Goal: Information Seeking & Learning: Learn about a topic

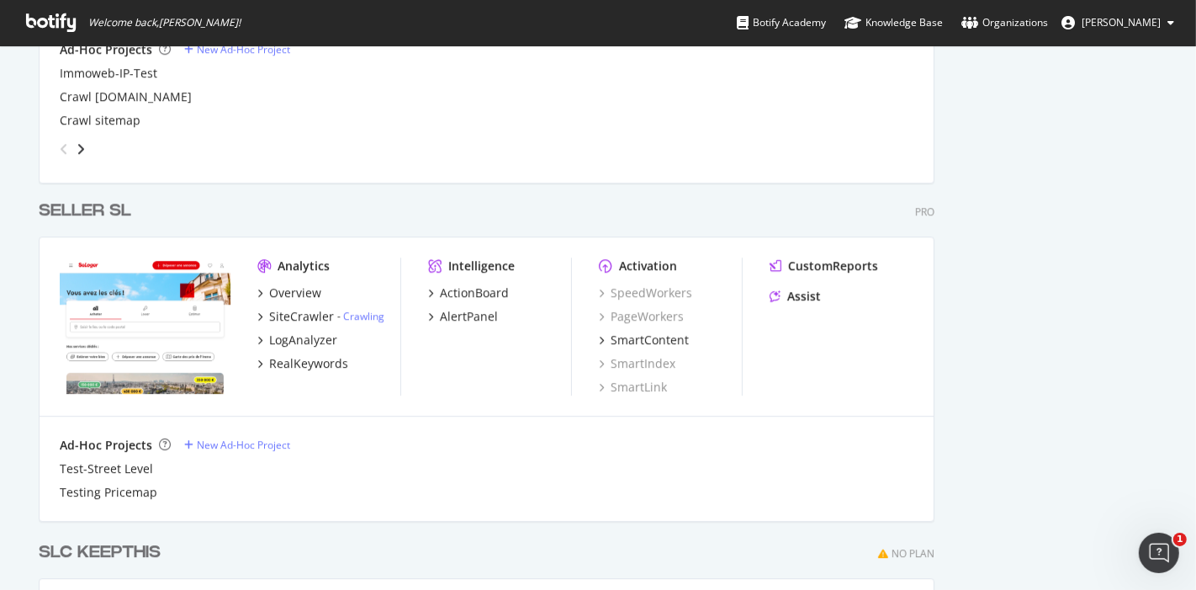
scroll to position [4038, 0]
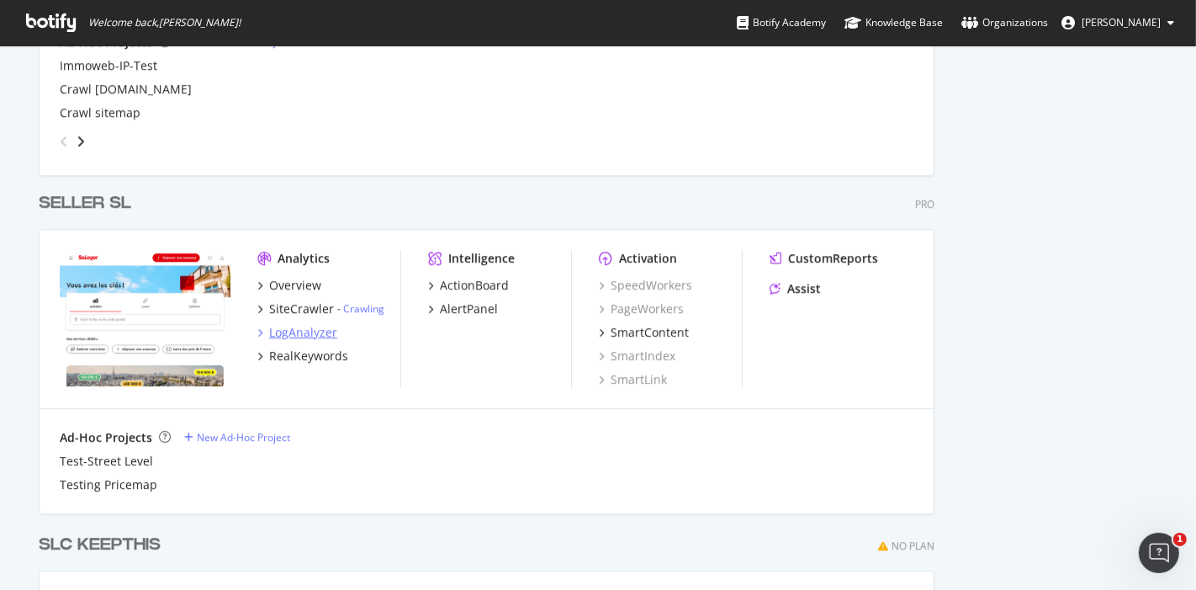
click at [300, 330] on div "LogAnalyzer" at bounding box center [303, 332] width 68 height 17
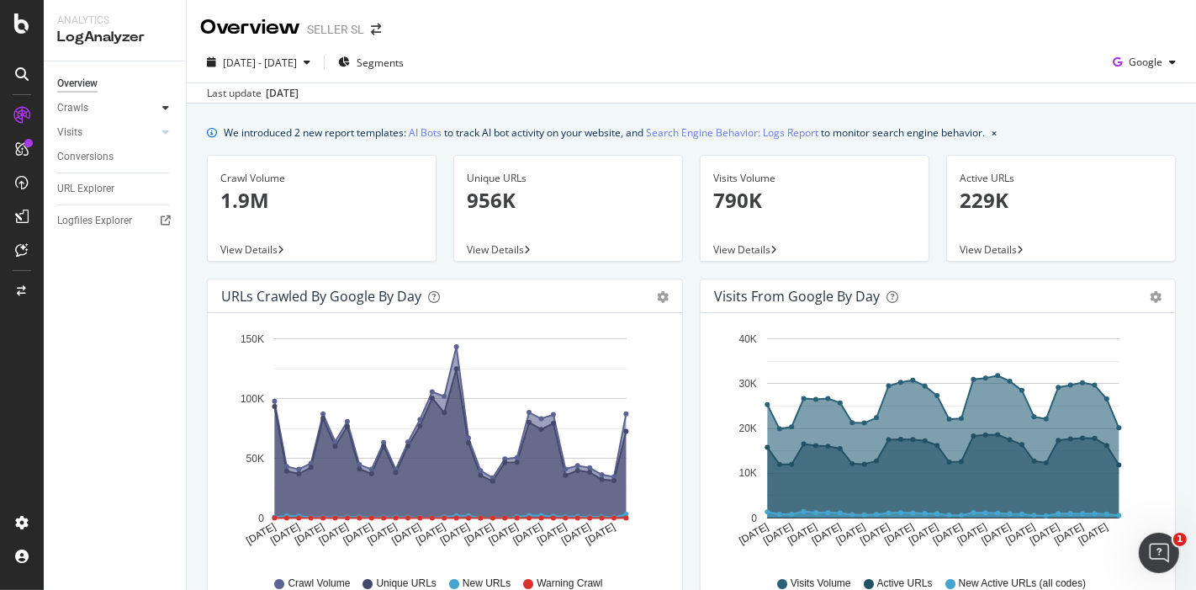
click at [170, 109] on div at bounding box center [165, 107] width 17 height 17
click at [93, 193] on div "HTTP Codes" at bounding box center [93, 199] width 57 height 18
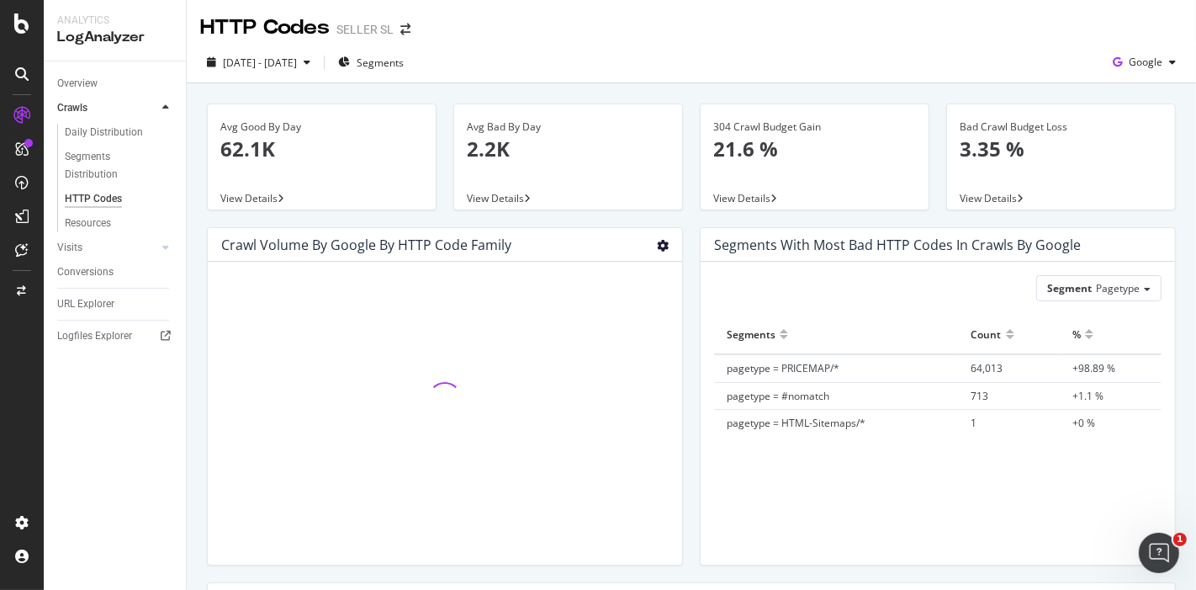
click at [657, 246] on icon "gear" at bounding box center [663, 246] width 12 height 12
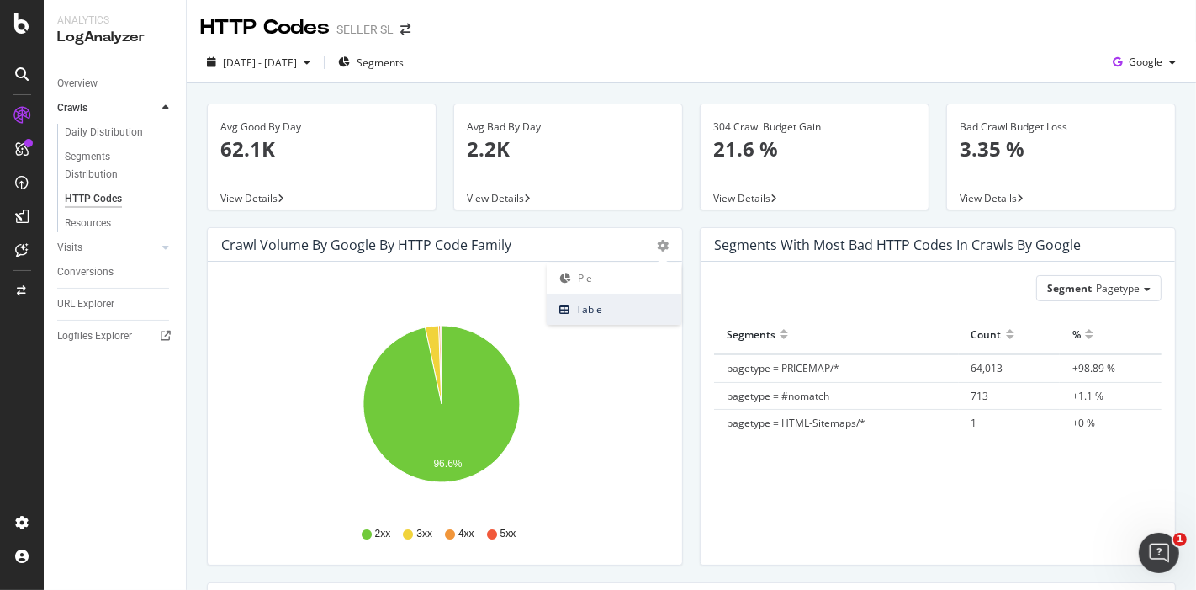
click at [604, 311] on span "Table" at bounding box center [614, 309] width 135 height 23
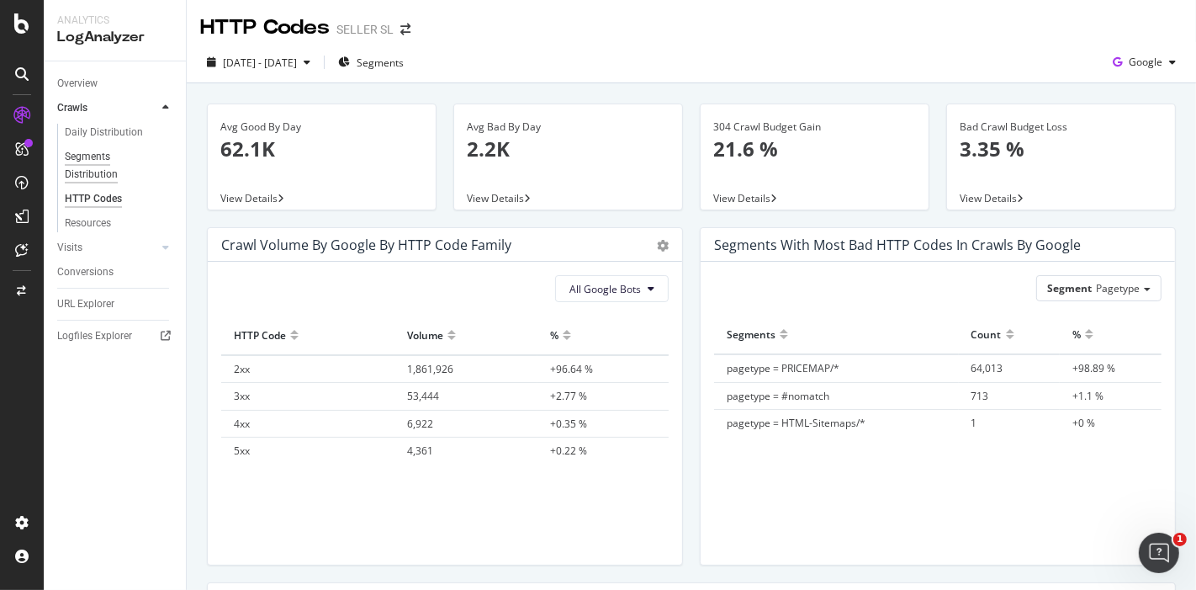
click at [92, 161] on div "Segments Distribution" at bounding box center [111, 165] width 93 height 35
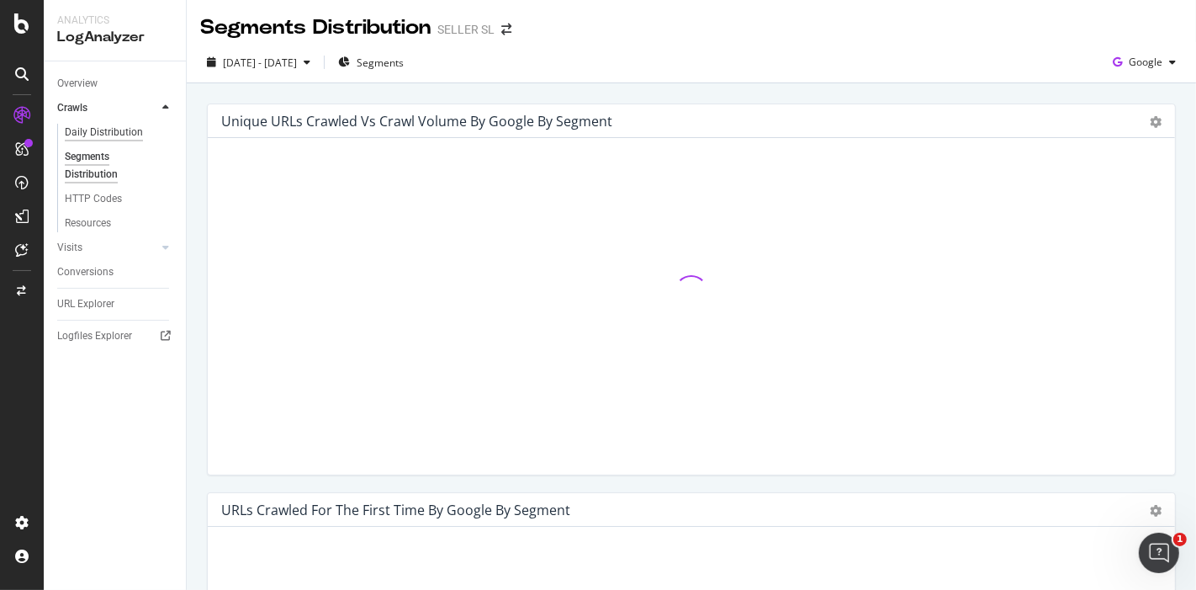
click at [110, 135] on div "Daily Distribution" at bounding box center [104, 133] width 78 height 18
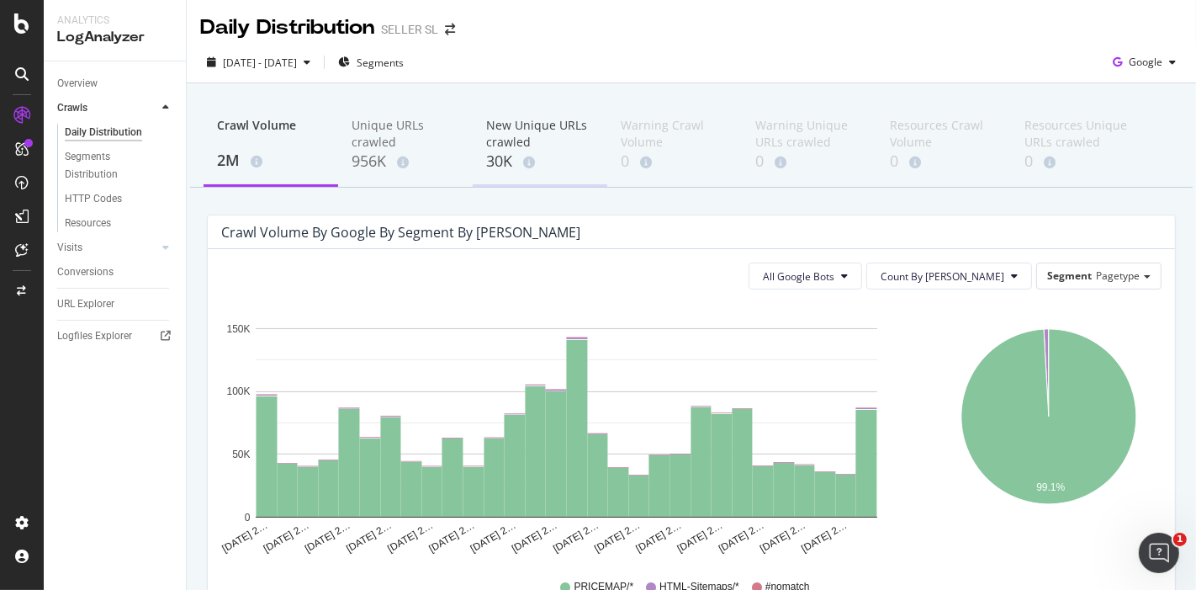
click at [485, 146] on div "New Unique URLs crawled 30K" at bounding box center [540, 144] width 135 height 83
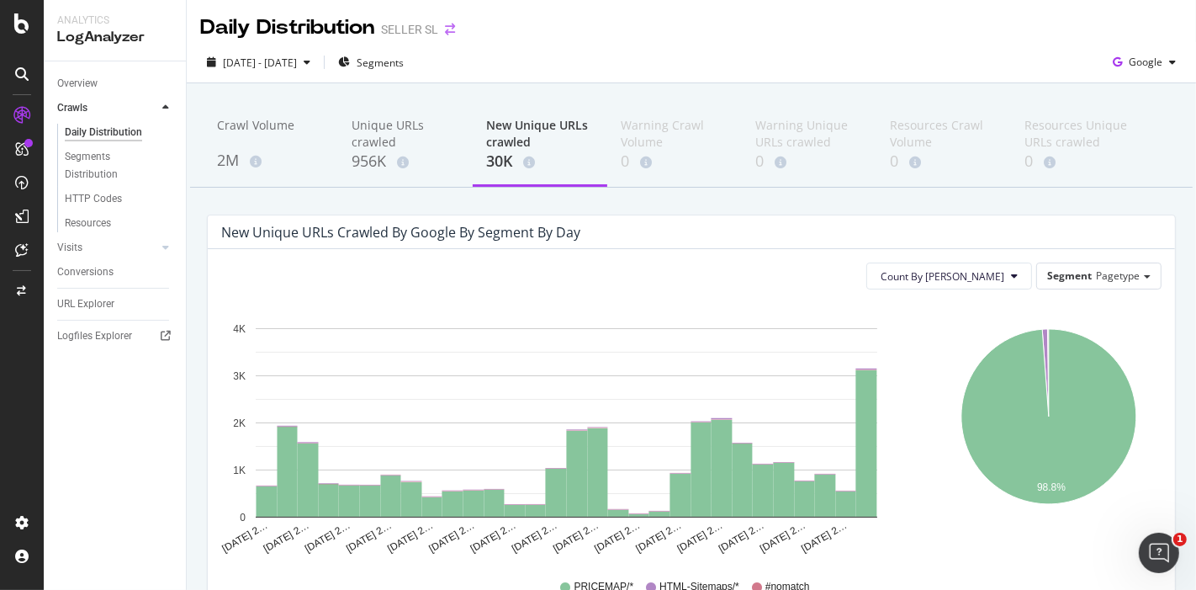
click at [453, 32] on icon "arrow-right-arrow-left" at bounding box center [450, 30] width 10 height 12
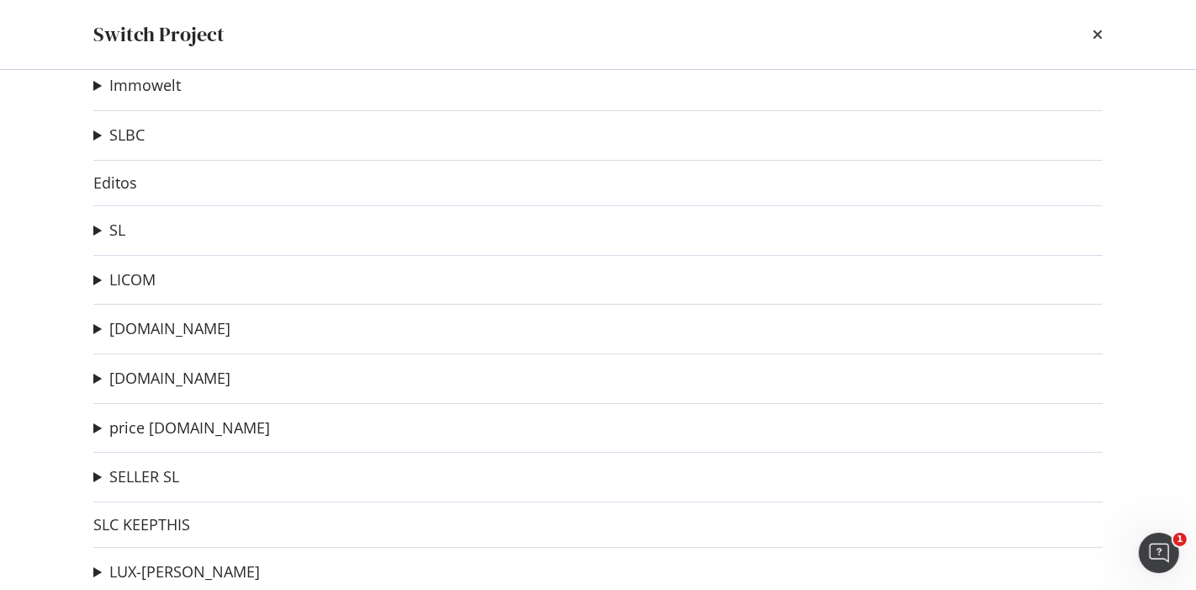
scroll to position [179, 0]
click at [204, 373] on link "[DOMAIN_NAME]" at bounding box center [169, 376] width 121 height 18
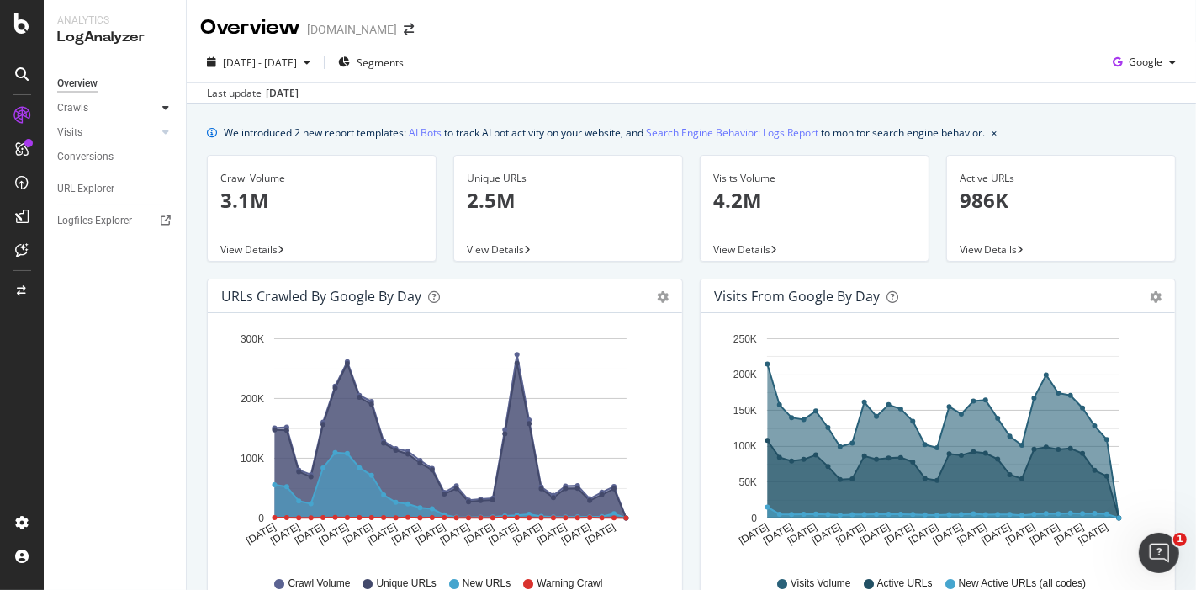
click at [163, 109] on icon at bounding box center [165, 108] width 7 height 10
click at [98, 194] on div "HTTP Codes" at bounding box center [93, 199] width 57 height 18
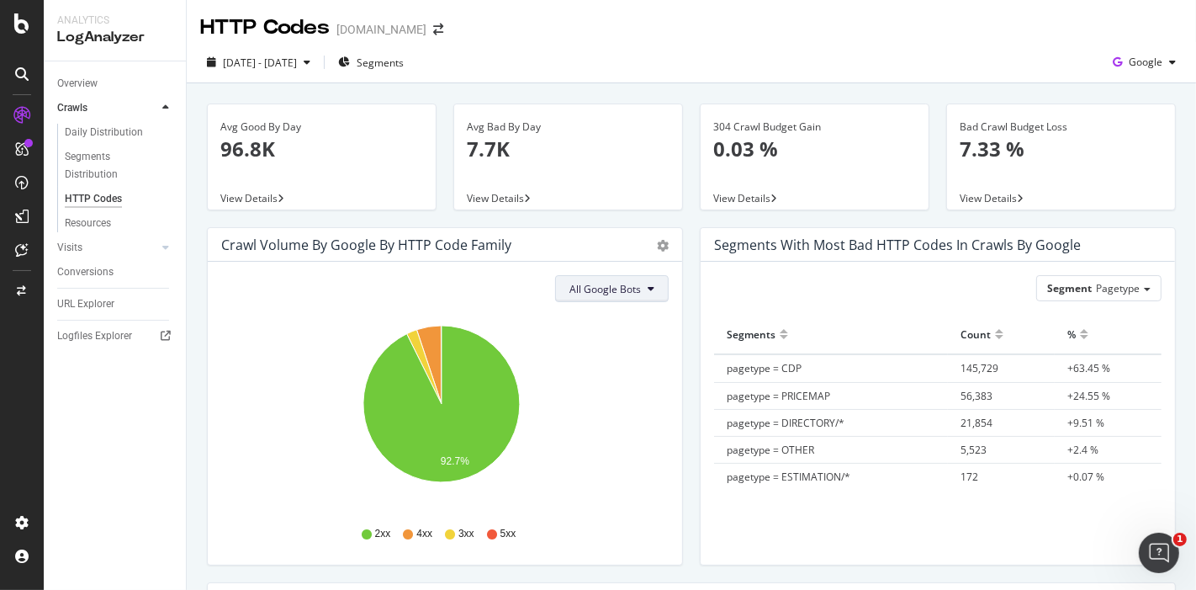
click at [624, 295] on button "All Google Bots" at bounding box center [612, 288] width 114 height 27
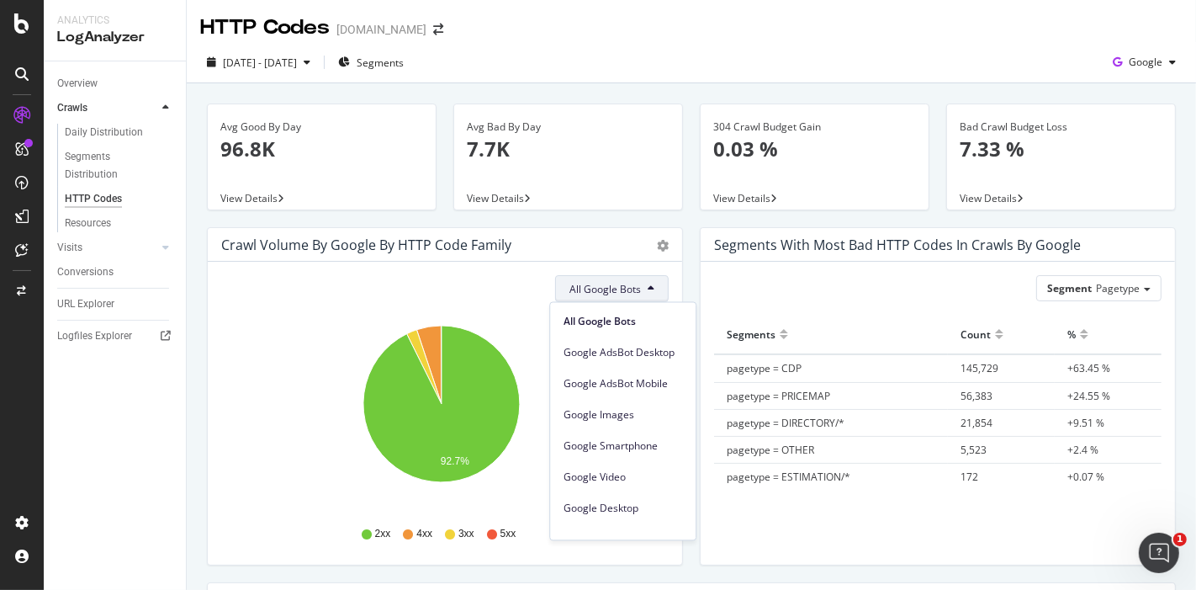
click at [663, 231] on div "Crawl Volume by google by HTTP Code Family Pie Table" at bounding box center [445, 245] width 474 height 34
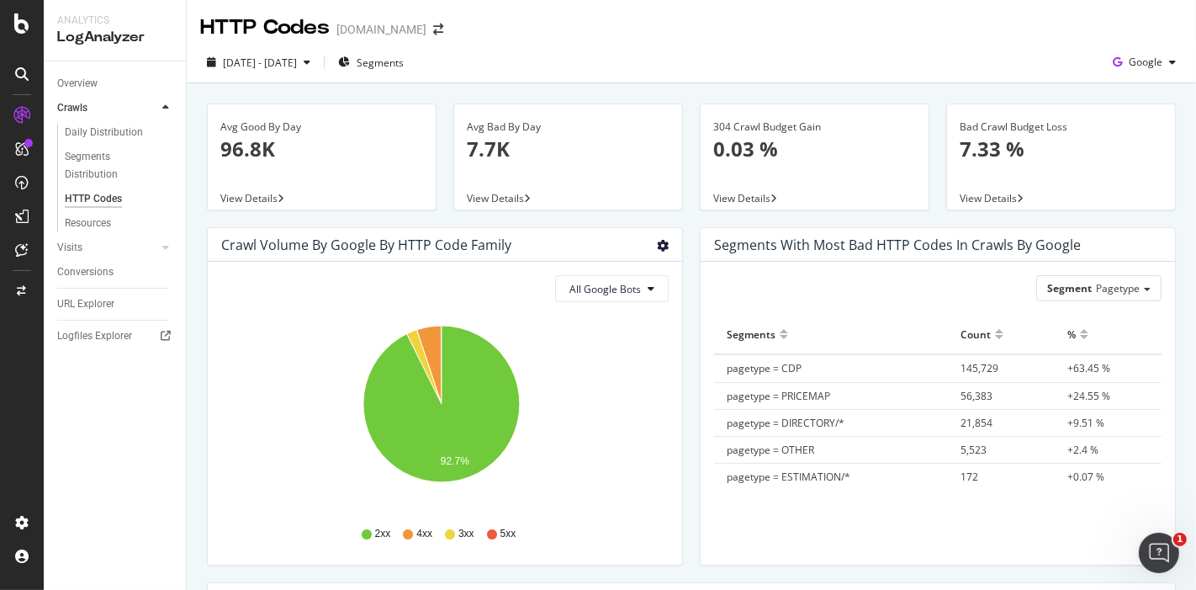
click at [660, 242] on icon "gear" at bounding box center [663, 246] width 12 height 12
click at [601, 312] on span "Table" at bounding box center [614, 309] width 135 height 23
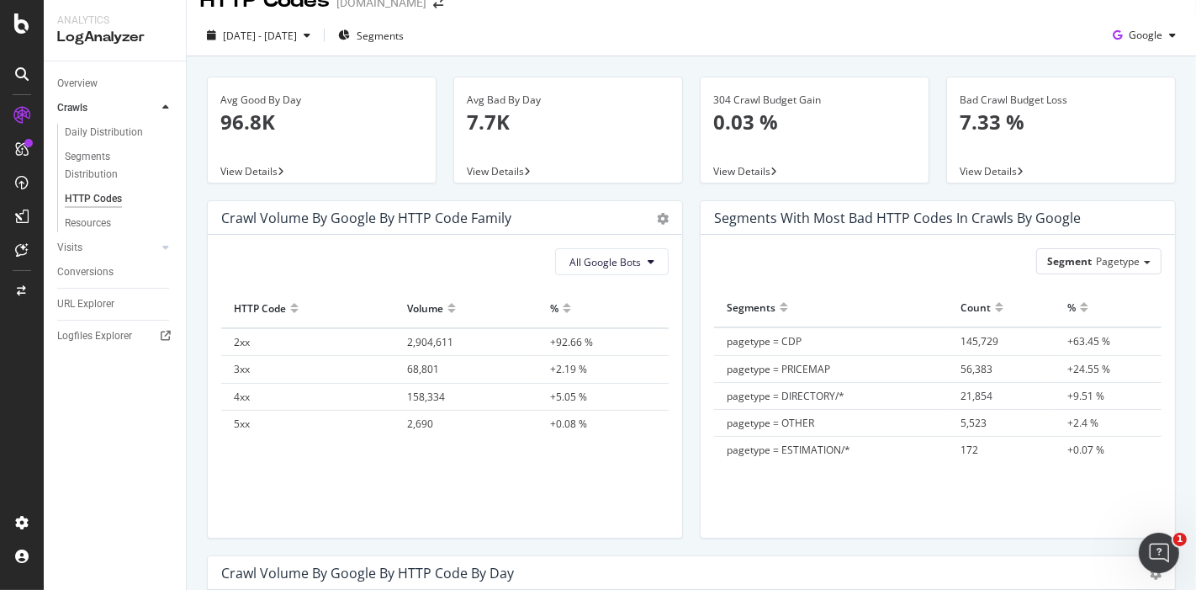
scroll to position [28, 0]
